Goal: Task Accomplishment & Management: Complete application form

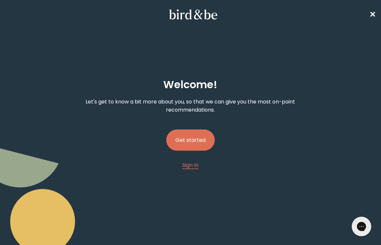
click at [198, 146] on button "Get started" at bounding box center [190, 140] width 49 height 21
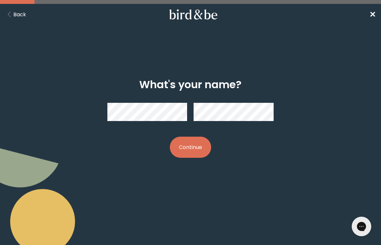
click at [206, 63] on form "What's your name? Continue" at bounding box center [191, 118] width 248 height 111
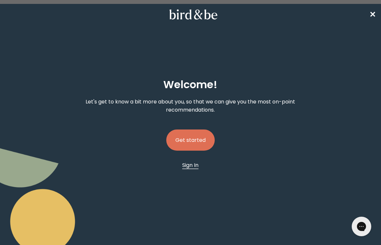
click at [189, 163] on span "Sign In" at bounding box center [190, 165] width 16 height 7
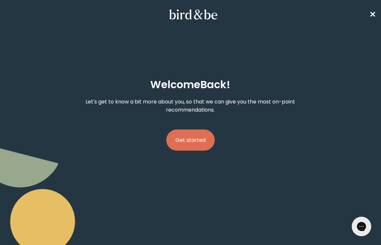
click at [191, 146] on button "Get started" at bounding box center [190, 140] width 49 height 21
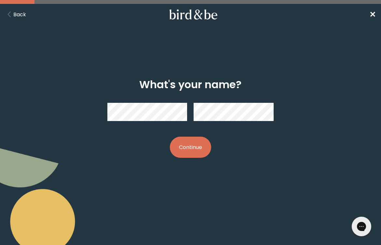
click at [188, 155] on button "Continue" at bounding box center [190, 147] width 41 height 21
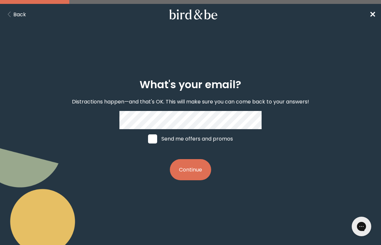
click at [181, 175] on button "Continue" at bounding box center [190, 169] width 41 height 21
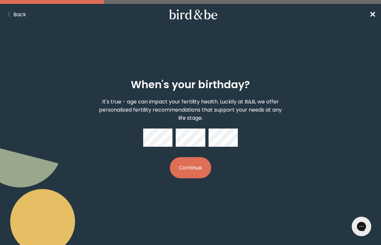
click at [186, 167] on button "Continue" at bounding box center [190, 167] width 41 height 21
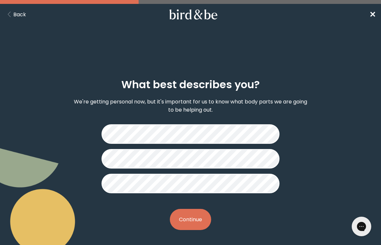
click at [187, 218] on button "Continue" at bounding box center [190, 219] width 41 height 21
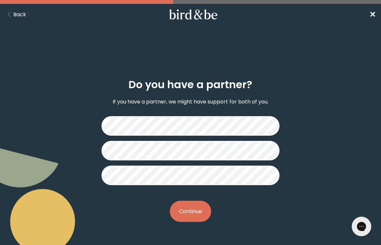
click at [195, 211] on button "Continue" at bounding box center [190, 211] width 41 height 21
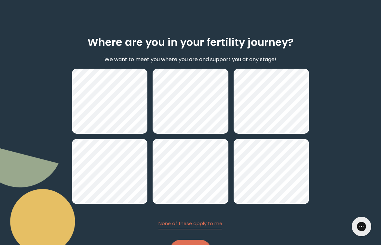
scroll to position [73, 0]
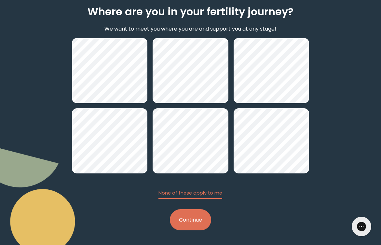
click at [183, 220] on button "Continue" at bounding box center [190, 219] width 41 height 21
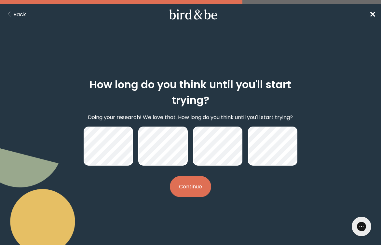
click at [201, 188] on button "Continue" at bounding box center [190, 186] width 41 height 21
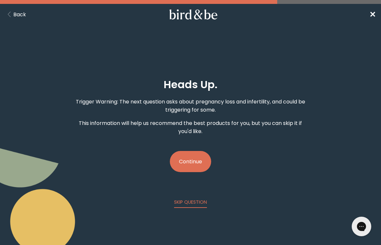
click at [176, 165] on button "Continue" at bounding box center [190, 161] width 41 height 21
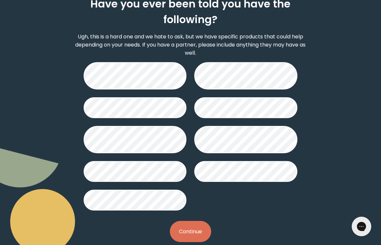
scroll to position [87, 0]
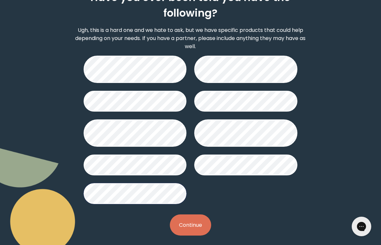
click at [176, 220] on button "Continue" at bounding box center [190, 225] width 41 height 21
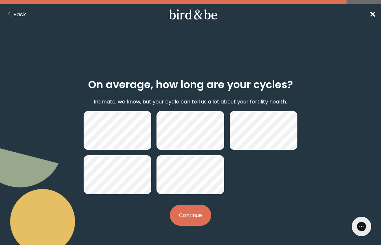
click at [193, 225] on div "On average, how long are your cycles? Intimate, we know, but your cycle can tel…" at bounding box center [190, 152] width 237 height 168
click at [195, 204] on div "On average, how long are your cycles? Intimate, we know, but your cycle can tel…" at bounding box center [190, 152] width 237 height 168
click at [194, 216] on button "Continue" at bounding box center [190, 215] width 41 height 21
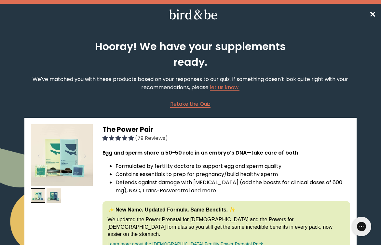
click at [215, 168] on li "Formulated by fertility doctors to support egg and sperm quality" at bounding box center [233, 166] width 235 height 8
